Goal: Task Accomplishment & Management: Use online tool/utility

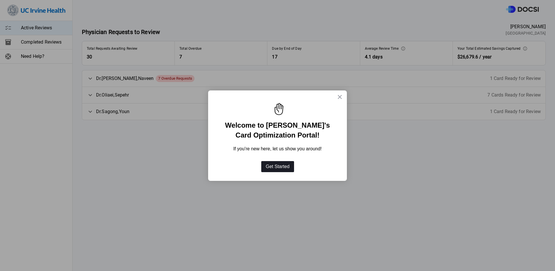
click at [285, 168] on button "Get Started" at bounding box center [277, 166] width 33 height 11
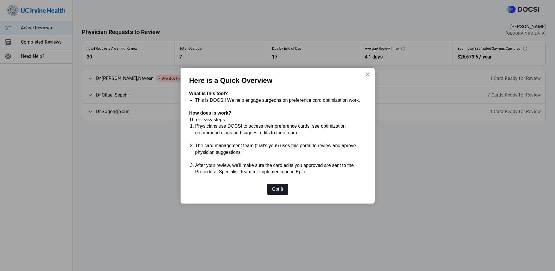
click at [275, 193] on button "Got It" at bounding box center [277, 189] width 21 height 11
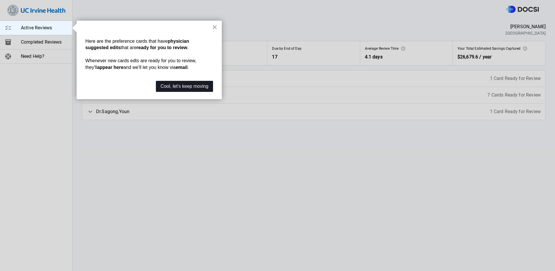
click at [186, 89] on button "Cool, let's keep moving" at bounding box center [184, 86] width 57 height 11
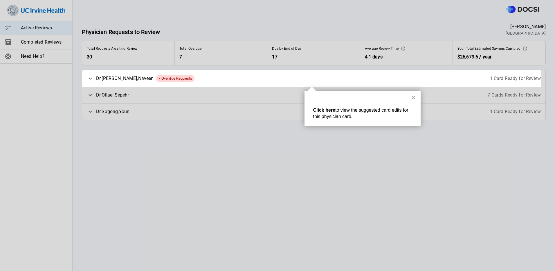
click at [419, 98] on div "× Click here to view the suggested card edits for this physician card." at bounding box center [363, 108] width 116 height 35
click at [413, 98] on button "×" at bounding box center [414, 97] width 6 height 9
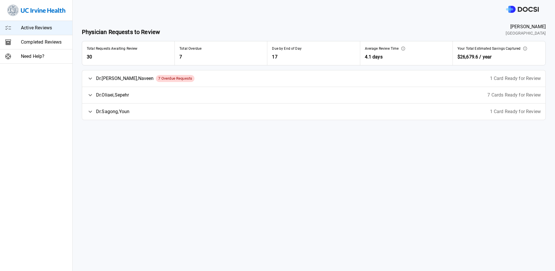
click at [414, 77] on div "[PERSON_NAME] 7 Overdue Requests 1 Card Ready for Review" at bounding box center [313, 78] width 463 height 16
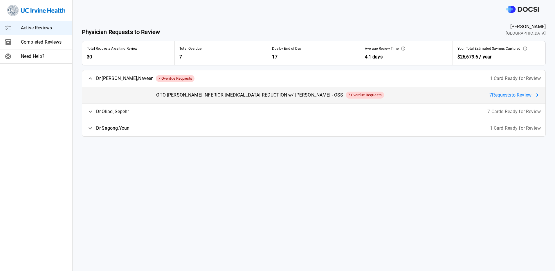
click at [500, 96] on span "7 Request s to Review" at bounding box center [511, 94] width 42 height 7
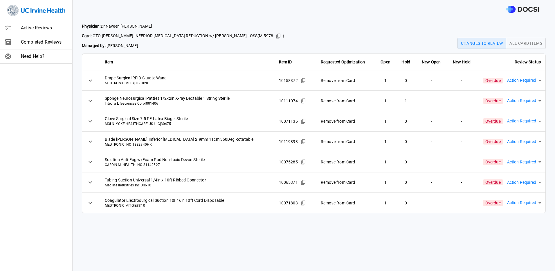
click at [526, 82] on body "Active Reviews Completed Reviews Need Help? Physician: [PERSON_NAME] Card: OTO …" at bounding box center [277, 135] width 555 height 271
drag, startPoint x: 316, startPoint y: 246, endPoint x: 313, endPoint y: 251, distance: 6.4
click at [315, 249] on div at bounding box center [277, 135] width 555 height 271
click at [521, 79] on body "Active Reviews Completed Reviews Need Help? Physician: [PERSON_NAME] Card: OTO …" at bounding box center [277, 135] width 555 height 271
drag, startPoint x: 182, startPoint y: 270, endPoint x: 118, endPoint y: 270, distance: 63.9
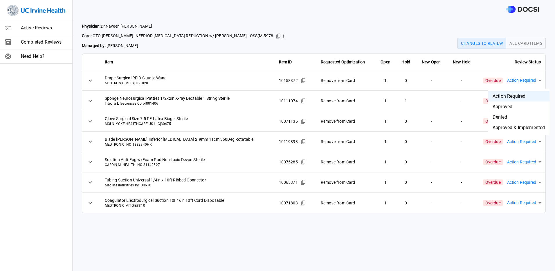
click at [181, 270] on html "Active Reviews Completed Reviews Need Help? Physician: [PERSON_NAME] Card: OTO …" at bounding box center [277, 135] width 555 height 271
